Goal: Task Accomplishment & Management: Complete application form

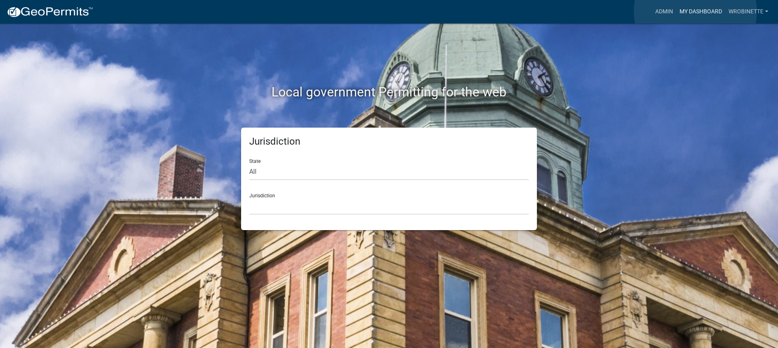
click at [696, 11] on link "My Dashboard" at bounding box center [701, 11] width 49 height 15
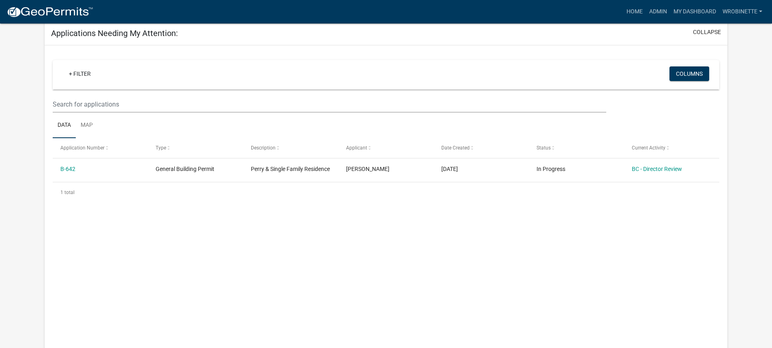
scroll to position [110, 0]
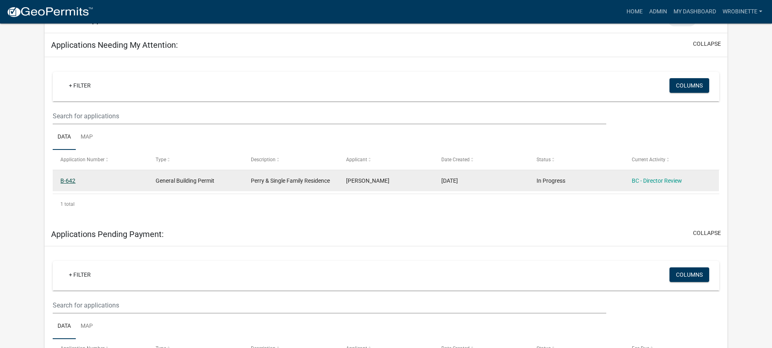
click at [73, 179] on link "B-642" at bounding box center [67, 181] width 15 height 6
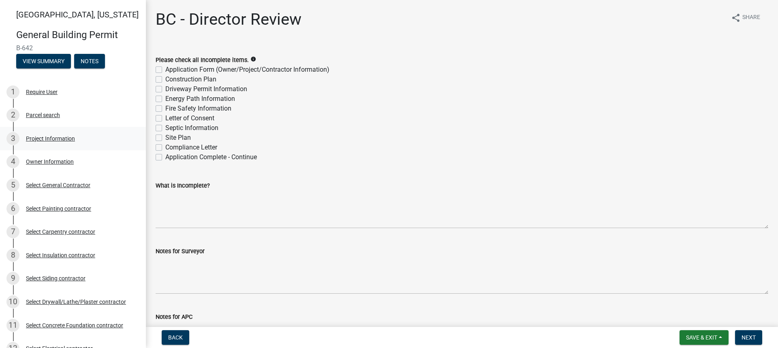
click at [47, 140] on div "Project Information" at bounding box center [50, 139] width 49 height 6
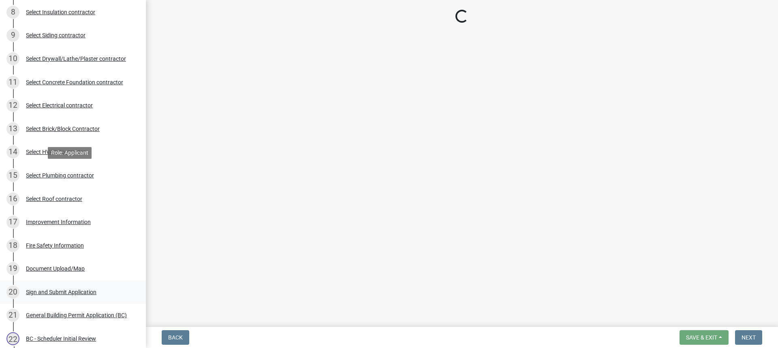
scroll to position [368, 0]
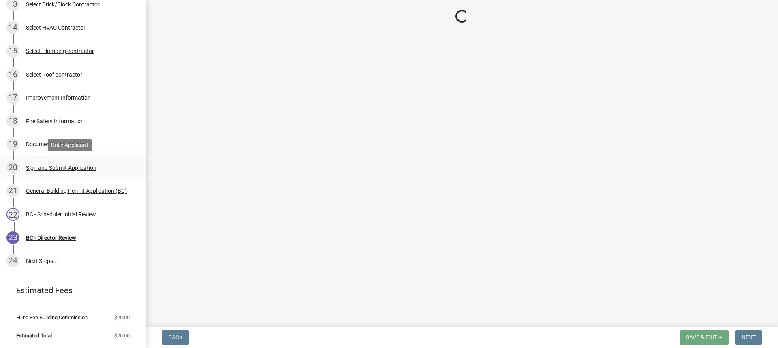
select select "39dd8e3a-6d5d-4294-aa82-b184892f1826"
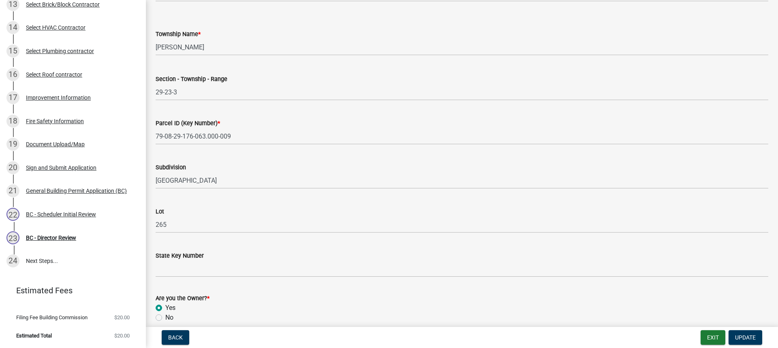
scroll to position [433, 0]
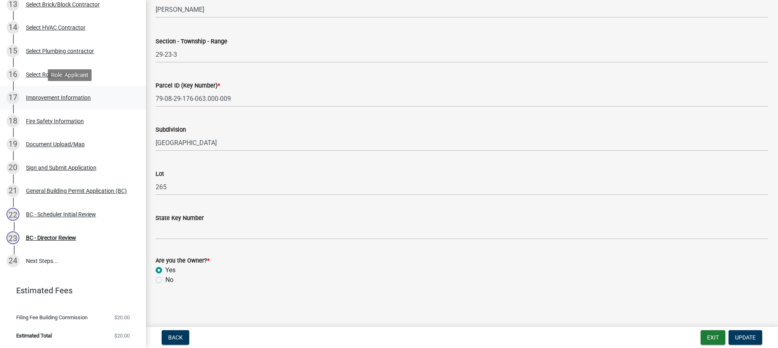
click at [52, 96] on div "Improvement Information" at bounding box center [58, 98] width 65 height 6
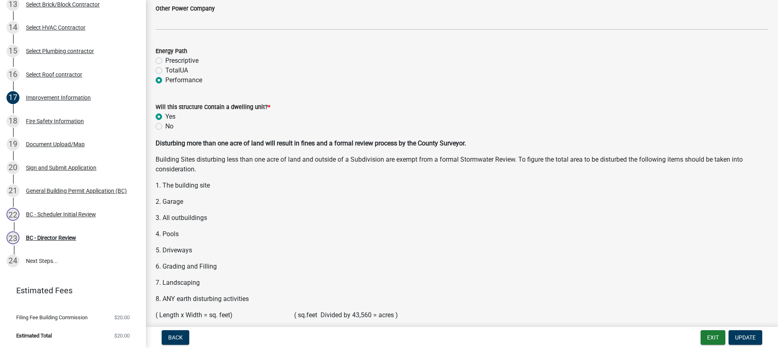
scroll to position [1054, 0]
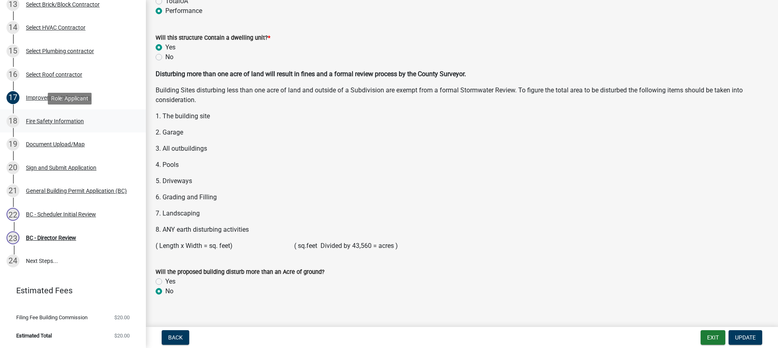
click at [55, 120] on div "Fire Safety Information" at bounding box center [55, 121] width 58 height 6
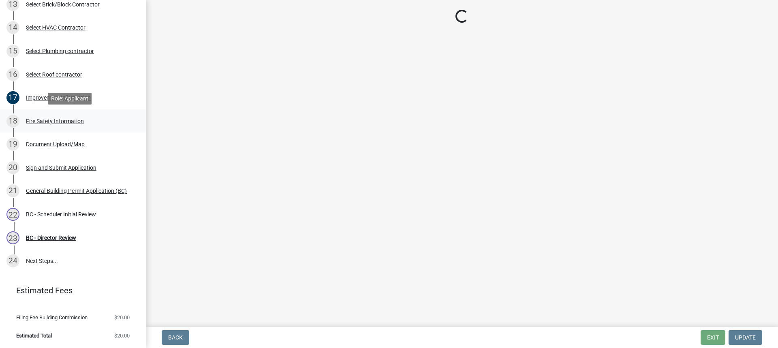
scroll to position [0, 0]
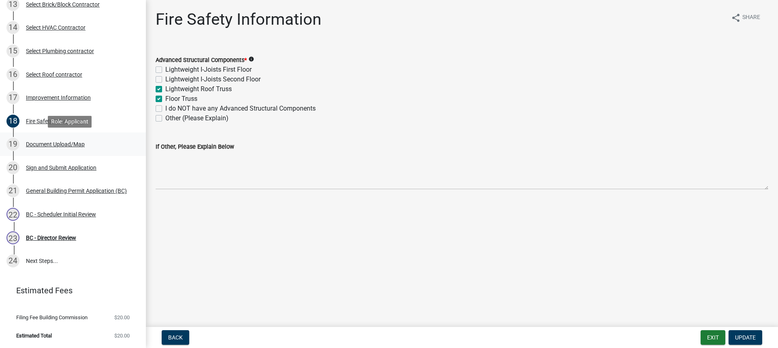
click at [51, 142] on div "Document Upload/Map" at bounding box center [55, 144] width 59 height 6
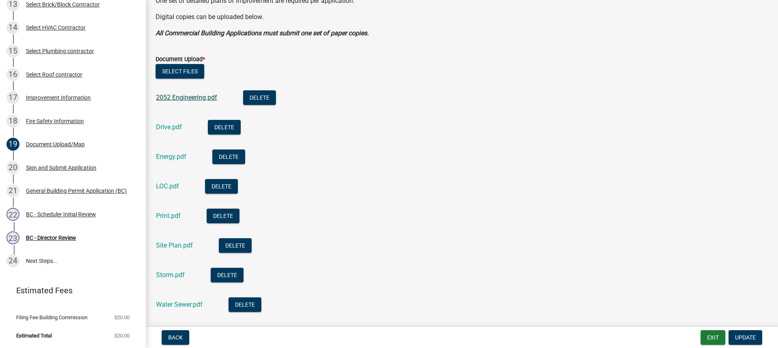
scroll to position [203, 0]
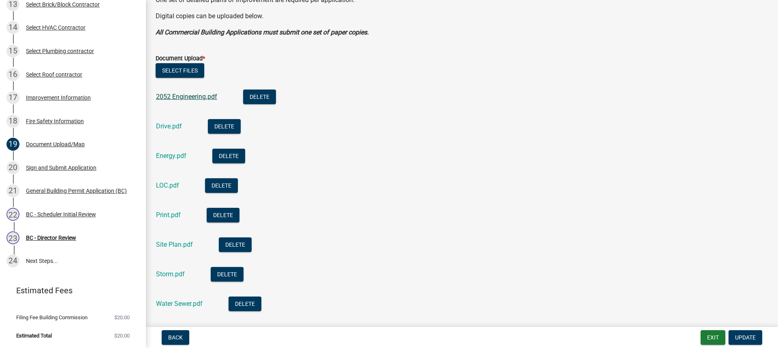
click at [185, 96] on link "2052 Engineering.pdf" at bounding box center [186, 97] width 61 height 8
click at [165, 124] on link "Drive.pdf" at bounding box center [169, 126] width 26 height 8
click at [169, 156] on link "Energy.pdf" at bounding box center [171, 156] width 30 height 8
click at [166, 212] on link "Print.pdf" at bounding box center [168, 215] width 25 height 8
click at [182, 95] on link "2052 Engineering.pdf" at bounding box center [186, 97] width 61 height 8
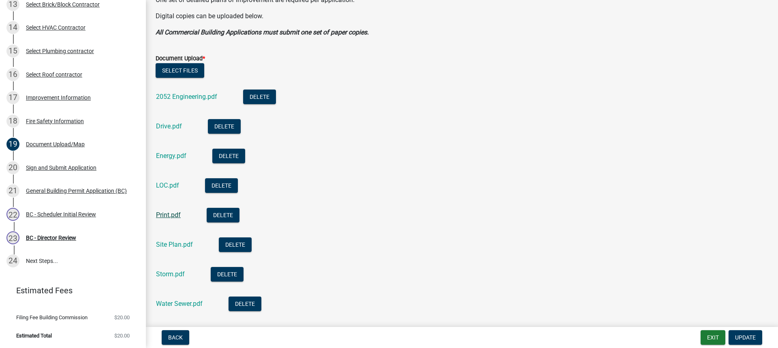
click at [171, 213] on link "Print.pdf" at bounding box center [168, 215] width 25 height 8
click at [177, 242] on link "Site Plan.pdf" at bounding box center [174, 245] width 37 height 8
click at [174, 275] on link "Storm.pdf" at bounding box center [170, 274] width 29 height 8
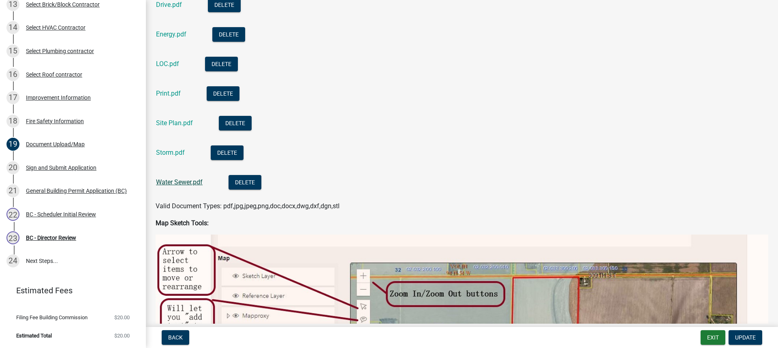
click at [184, 182] on link "Water Sewer.pdf" at bounding box center [179, 182] width 47 height 8
click at [60, 188] on div "General Building Permit Application (BC)" at bounding box center [76, 191] width 101 height 6
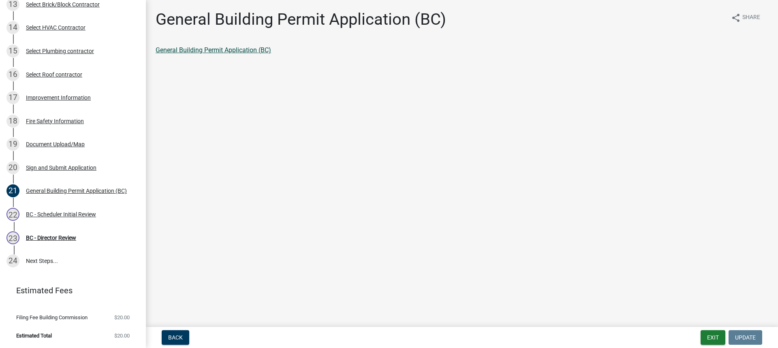
click at [216, 52] on link "General Building Permit Application (BC)" at bounding box center [214, 50] width 116 height 8
click at [59, 212] on div "BC - Scheduler Initial Review" at bounding box center [61, 215] width 70 height 6
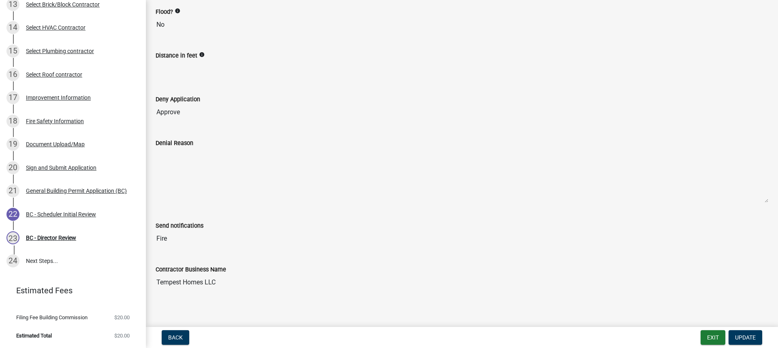
scroll to position [137, 0]
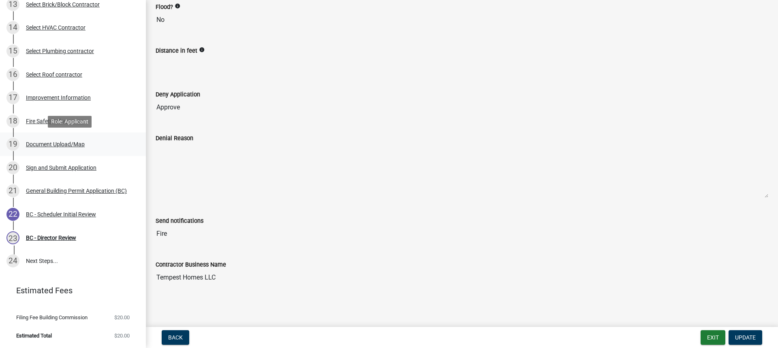
click at [53, 142] on div "Document Upload/Map" at bounding box center [55, 144] width 59 height 6
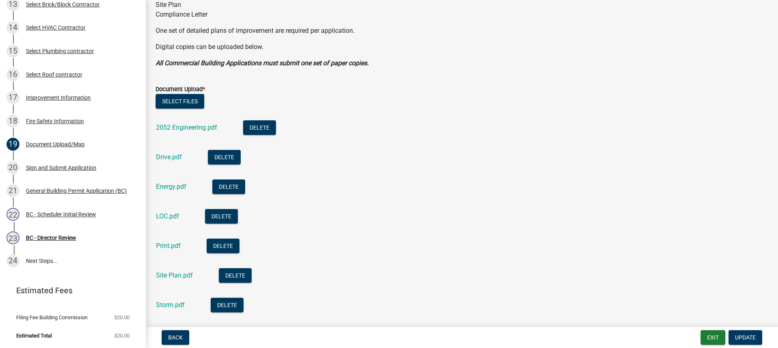
scroll to position [243, 0]
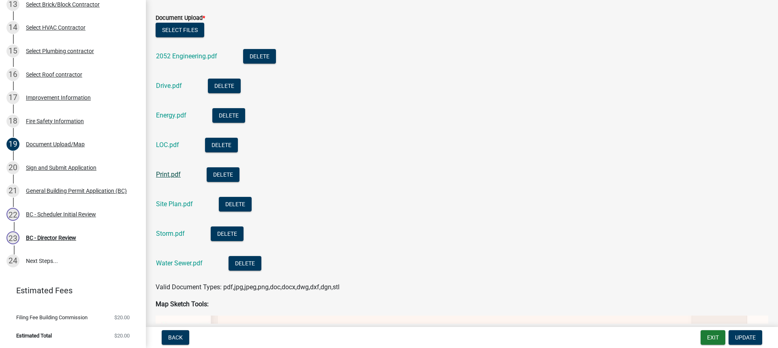
click at [170, 174] on link "Print.pdf" at bounding box center [168, 175] width 25 height 8
click at [174, 174] on link "Print.pdf" at bounding box center [168, 175] width 25 height 8
click at [176, 236] on link "Storm.pdf" at bounding box center [170, 234] width 29 height 8
click at [52, 208] on div "[DATE] - Scheduler Initial Review" at bounding box center [69, 214] width 126 height 13
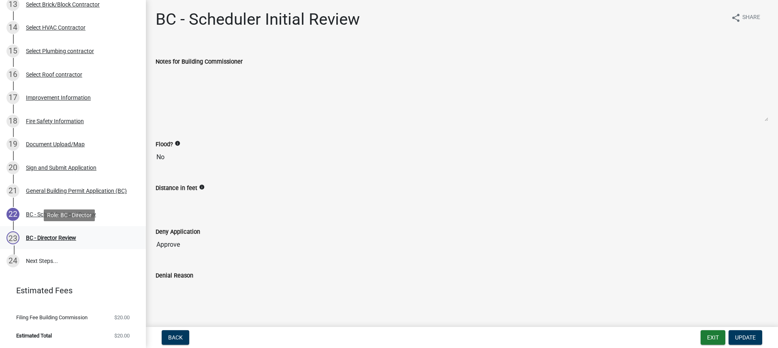
click at [56, 236] on div "BC - Director Review" at bounding box center [51, 238] width 50 height 6
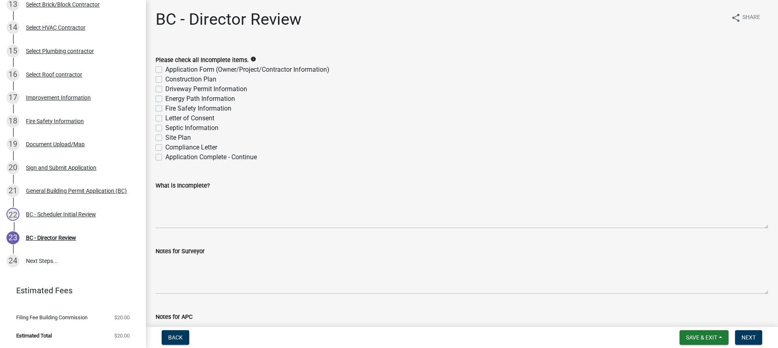
click at [165, 156] on label "Application Complete - Continue" at bounding box center [211, 157] width 92 height 10
click at [165, 156] on input "Application Complete - Continue" at bounding box center [167, 154] width 5 height 5
checkbox input "true"
checkbox input "false"
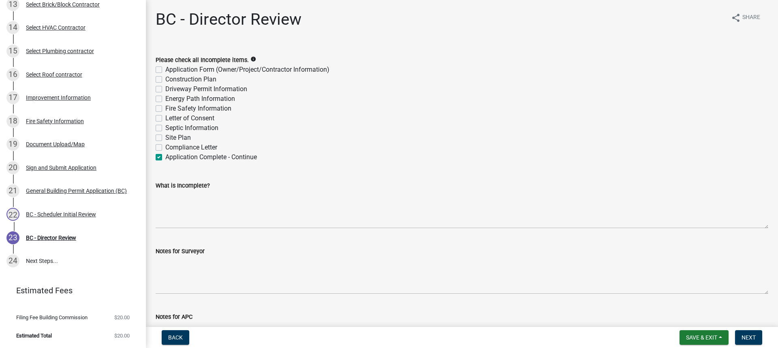
checkbox input "false"
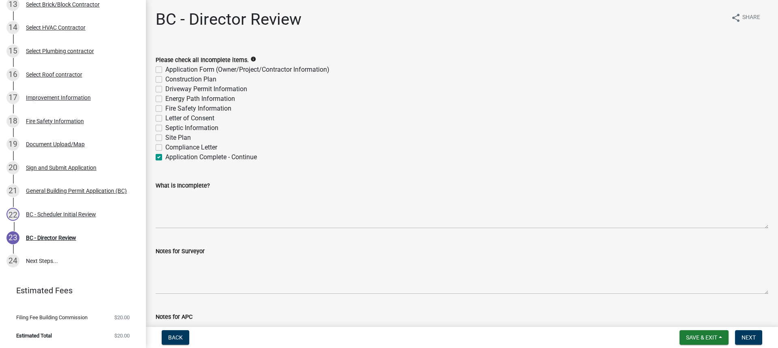
checkbox input "false"
checkbox input "true"
click at [749, 339] on span "Next" at bounding box center [749, 337] width 14 height 6
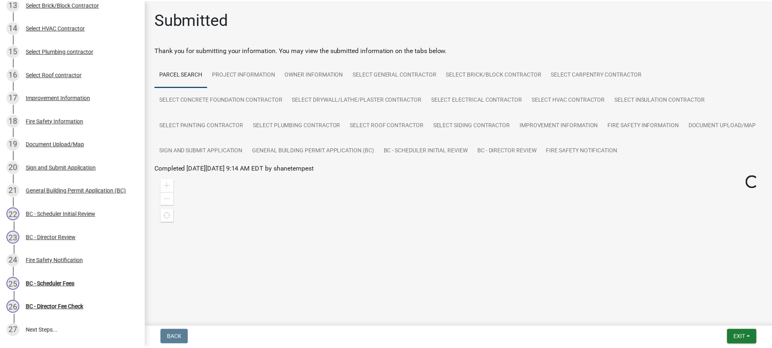
scroll to position [438, 0]
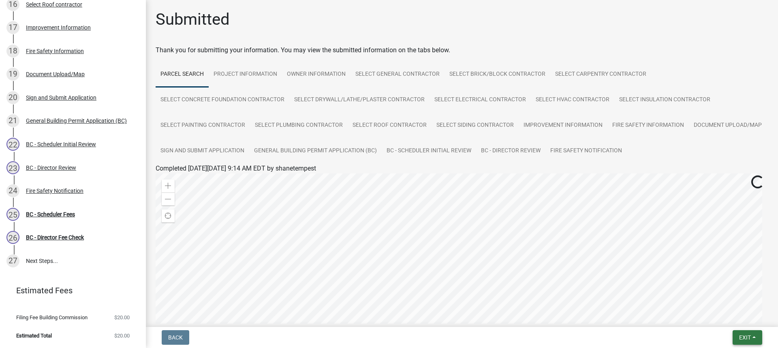
click at [746, 336] on span "Exit" at bounding box center [745, 337] width 12 height 6
click at [718, 319] on button "Save & Exit" at bounding box center [730, 316] width 65 height 19
